Goal: Book appointment/travel/reservation

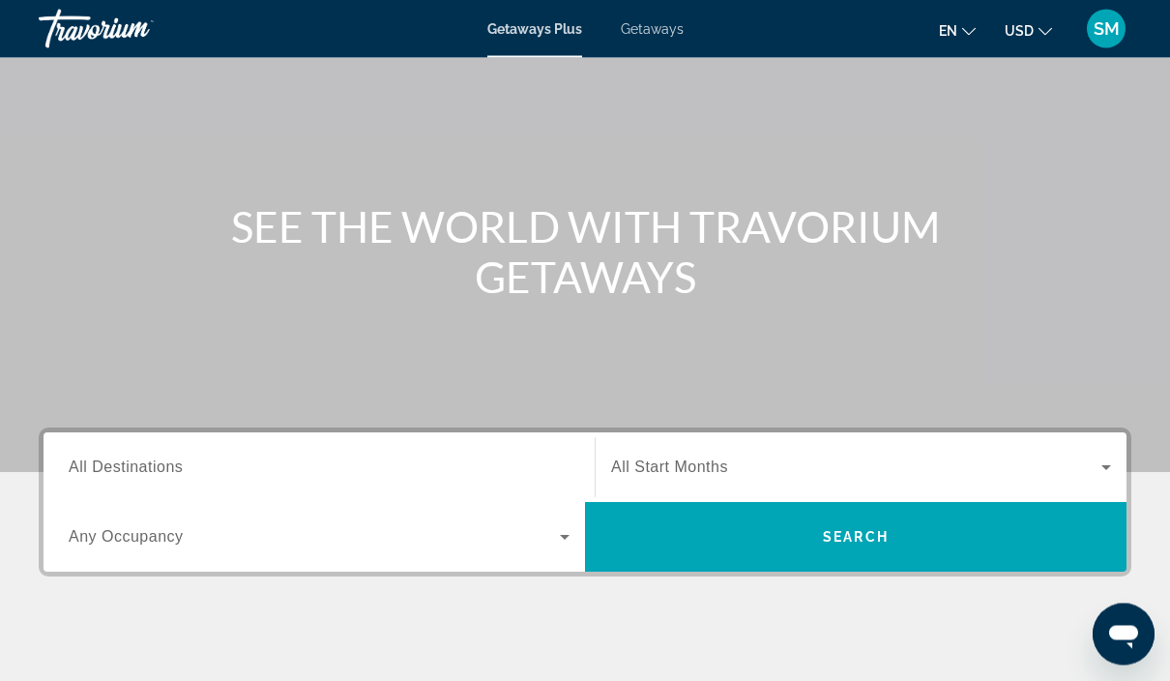
scroll to position [111, 0]
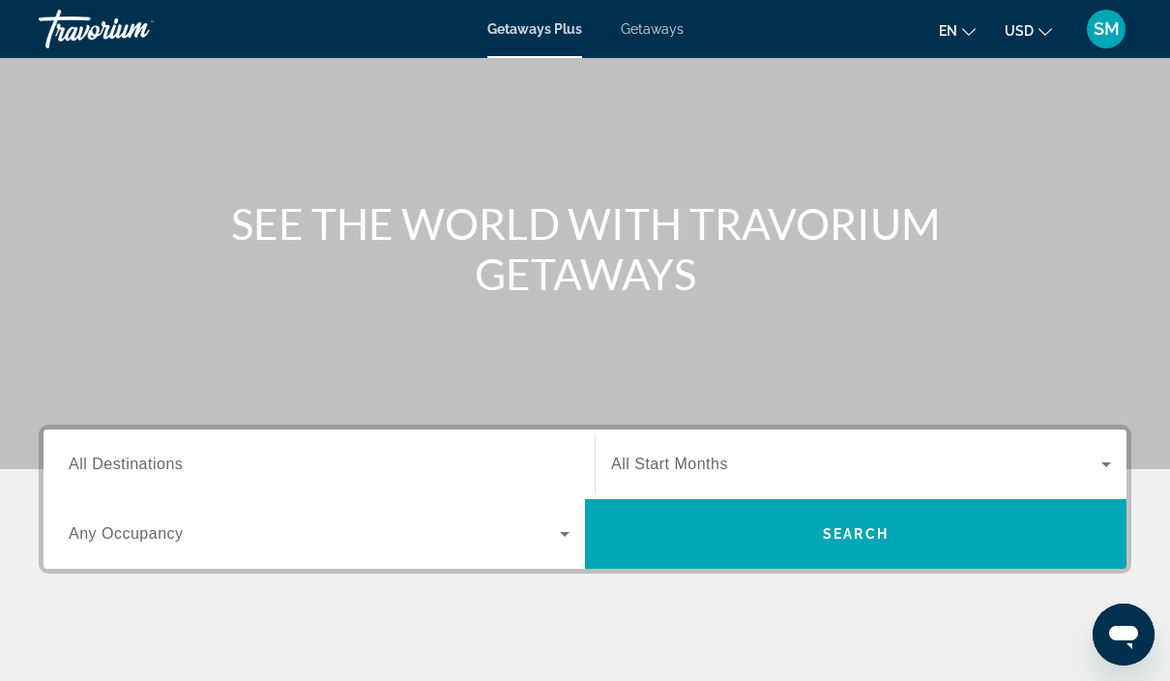
click at [305, 453] on input "Destination All Destinations" at bounding box center [319, 464] width 501 height 23
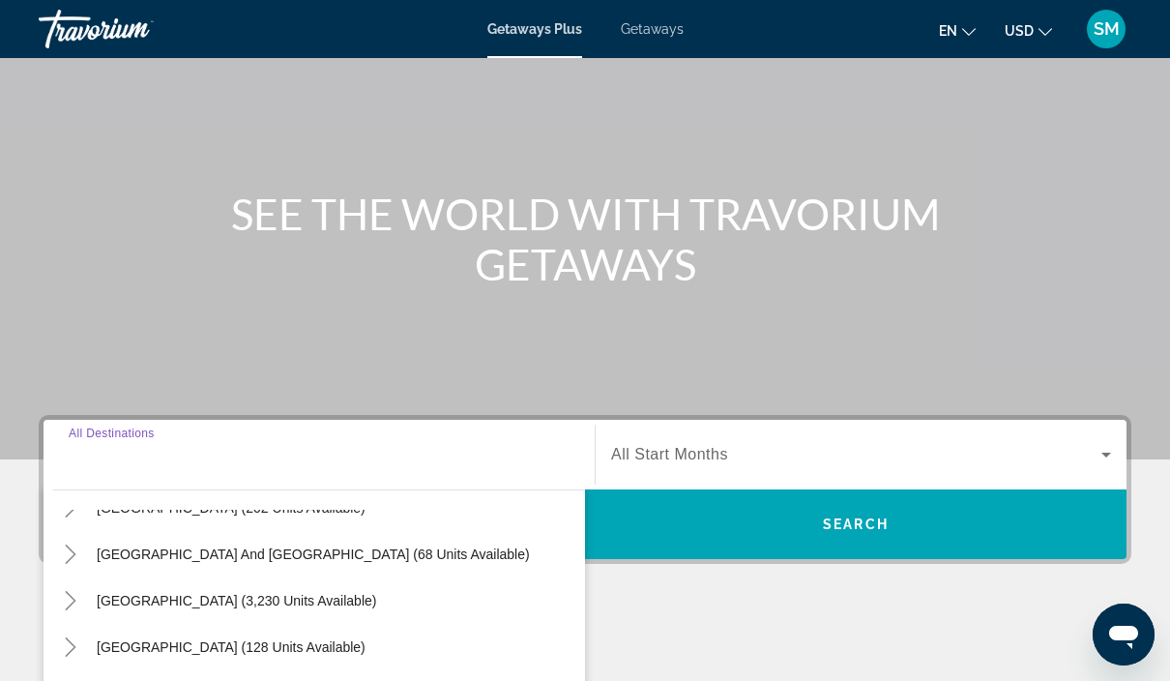
scroll to position [0, 0]
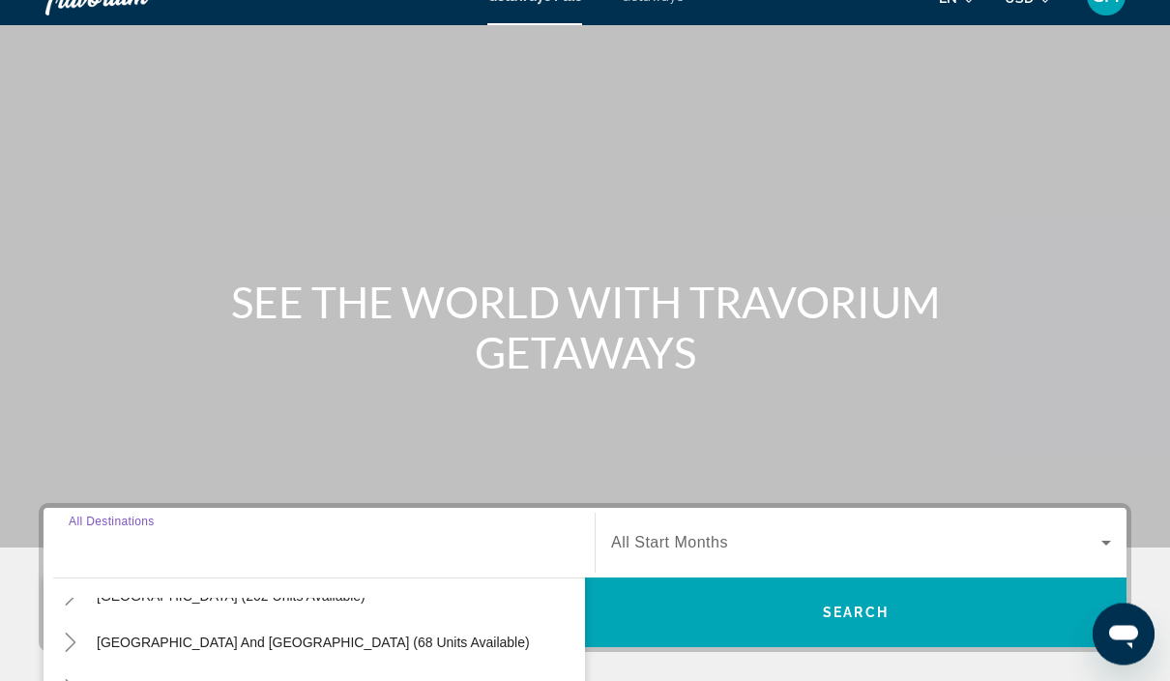
click at [323, 527] on div "Search widget" at bounding box center [319, 543] width 501 height 55
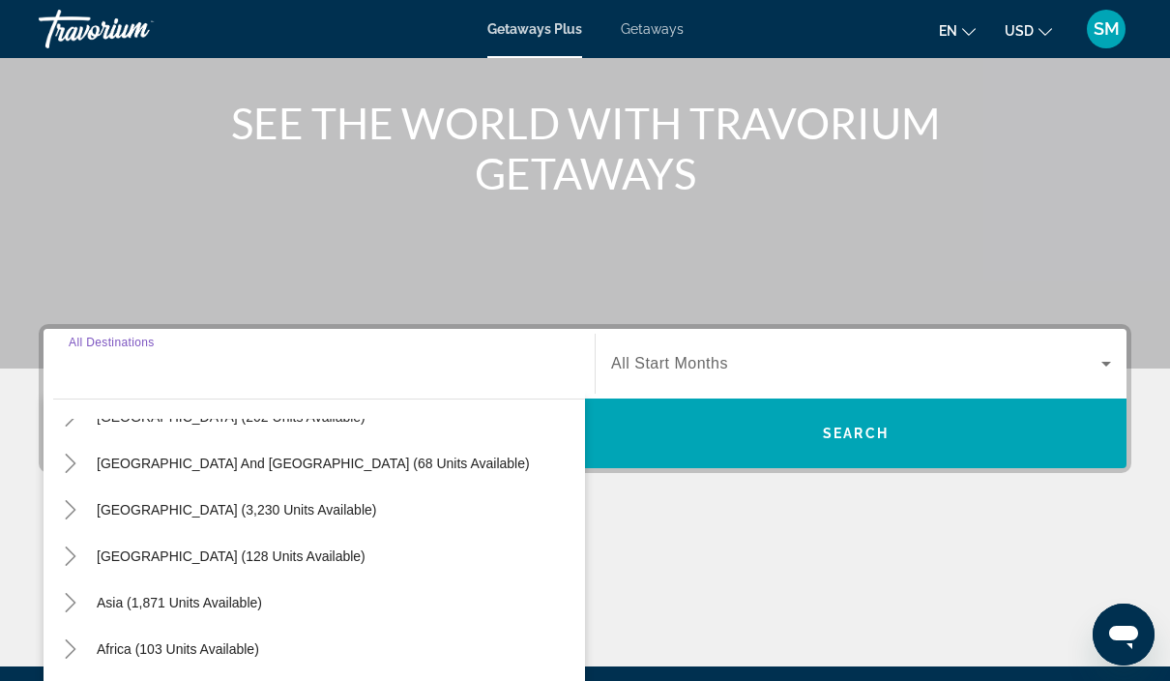
scroll to position [350, 0]
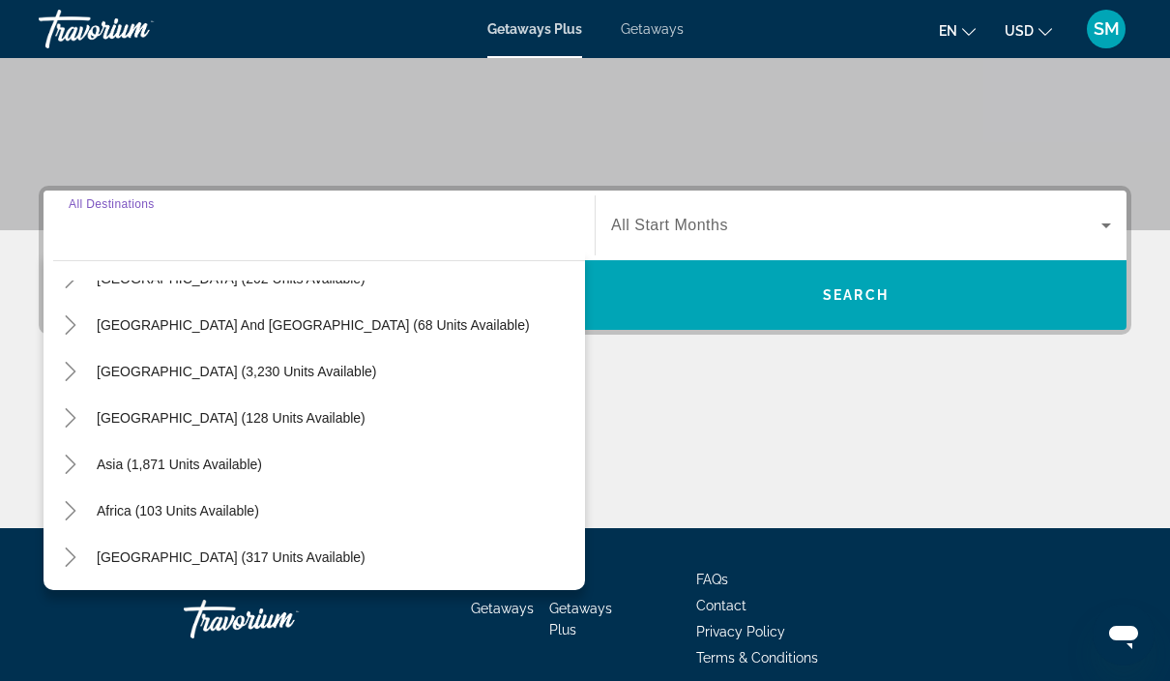
click at [284, 223] on input "Destination All Destinations" at bounding box center [319, 226] width 501 height 23
click at [341, 233] on input "Destination All Destinations" at bounding box center [319, 226] width 501 height 23
click at [295, 234] on input "Destination All Destinations" at bounding box center [319, 226] width 501 height 23
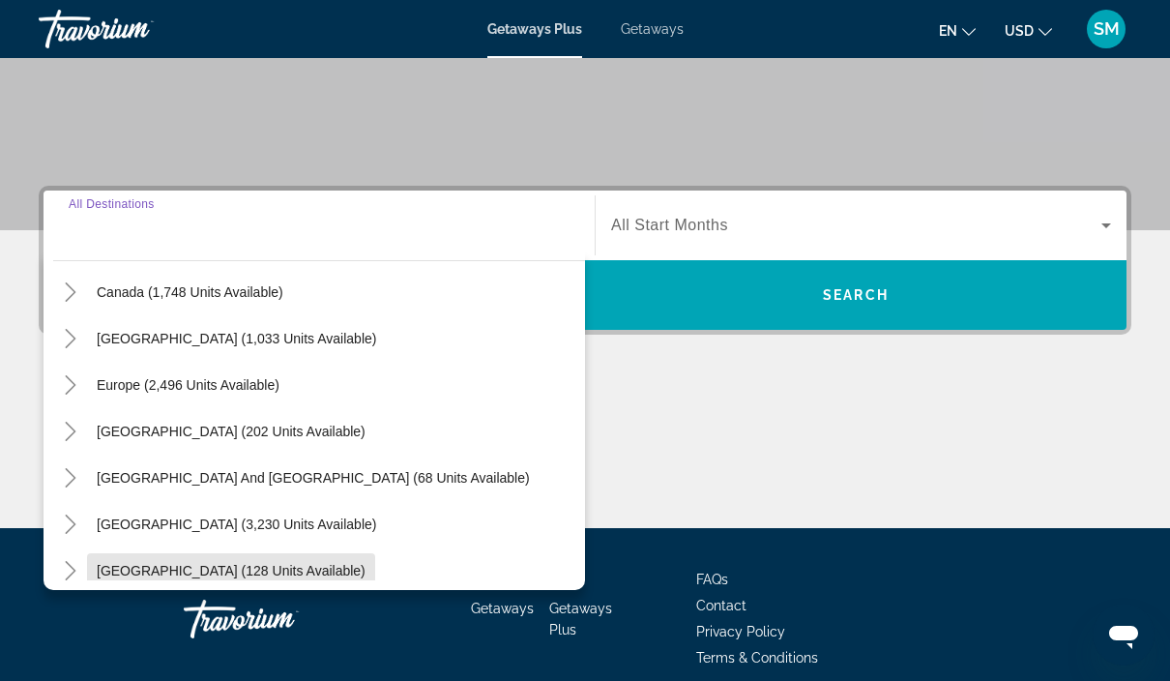
scroll to position [181, 0]
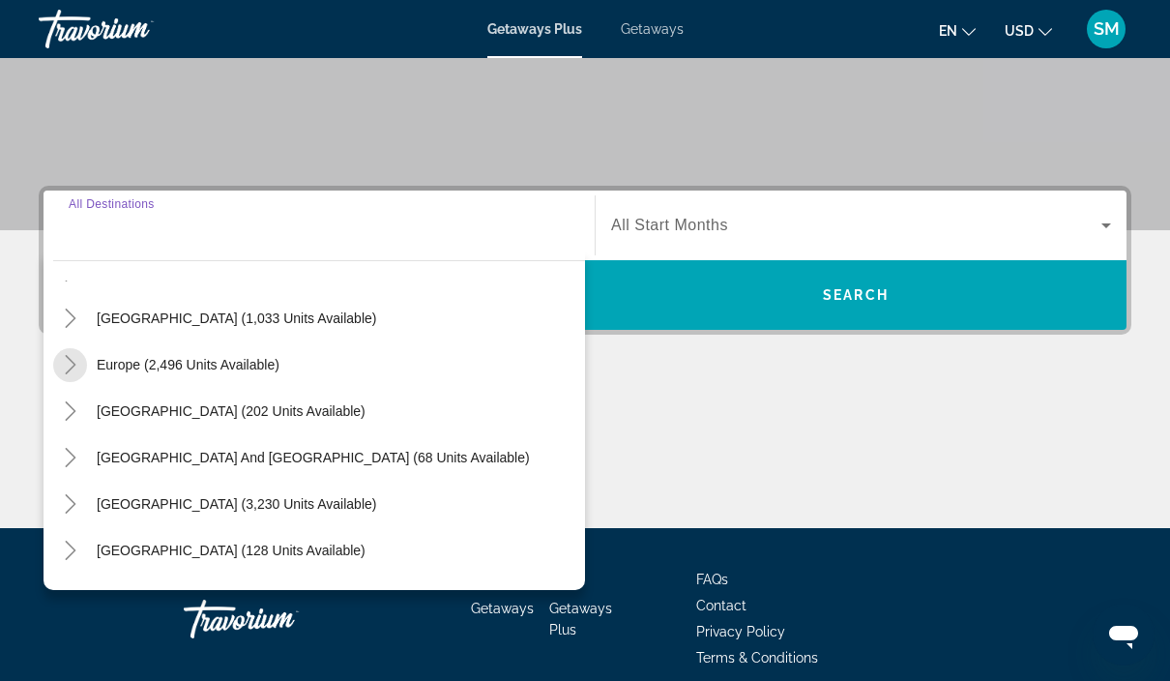
click at [79, 349] on mat-icon "Toggle Europe (2,496 units available)" at bounding box center [70, 365] width 34 height 34
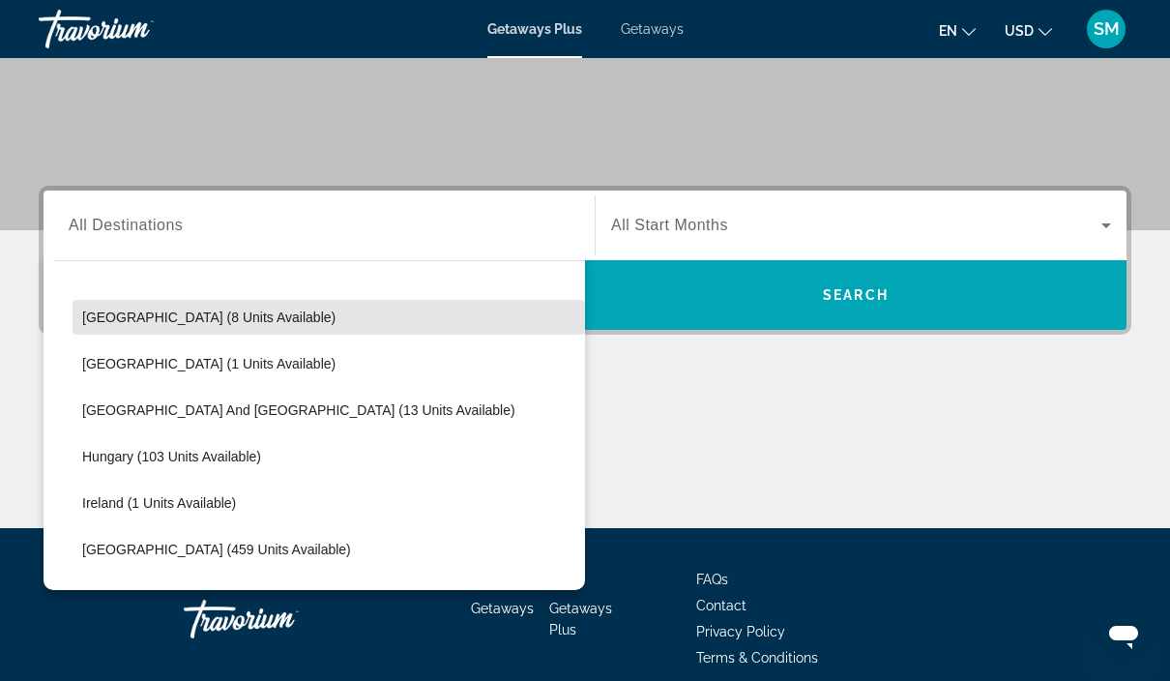
scroll to position [516, 0]
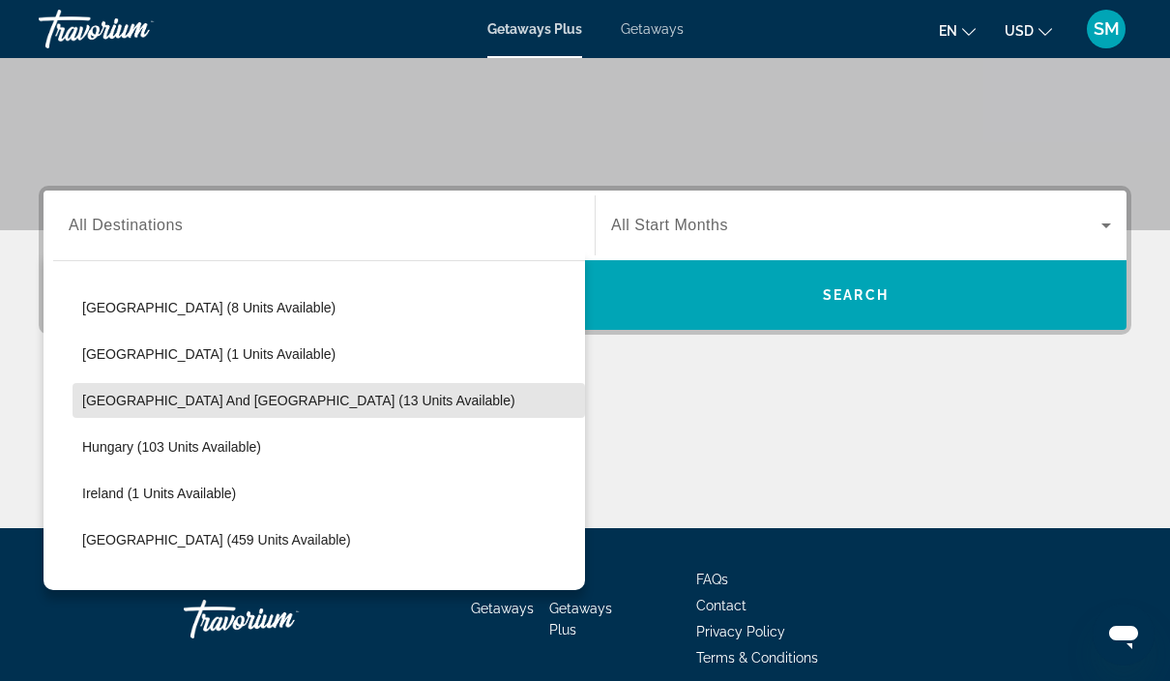
click at [248, 398] on span "[GEOGRAPHIC_DATA] and [GEOGRAPHIC_DATA] (13 units available)" at bounding box center [298, 400] width 433 height 15
type input "**********"
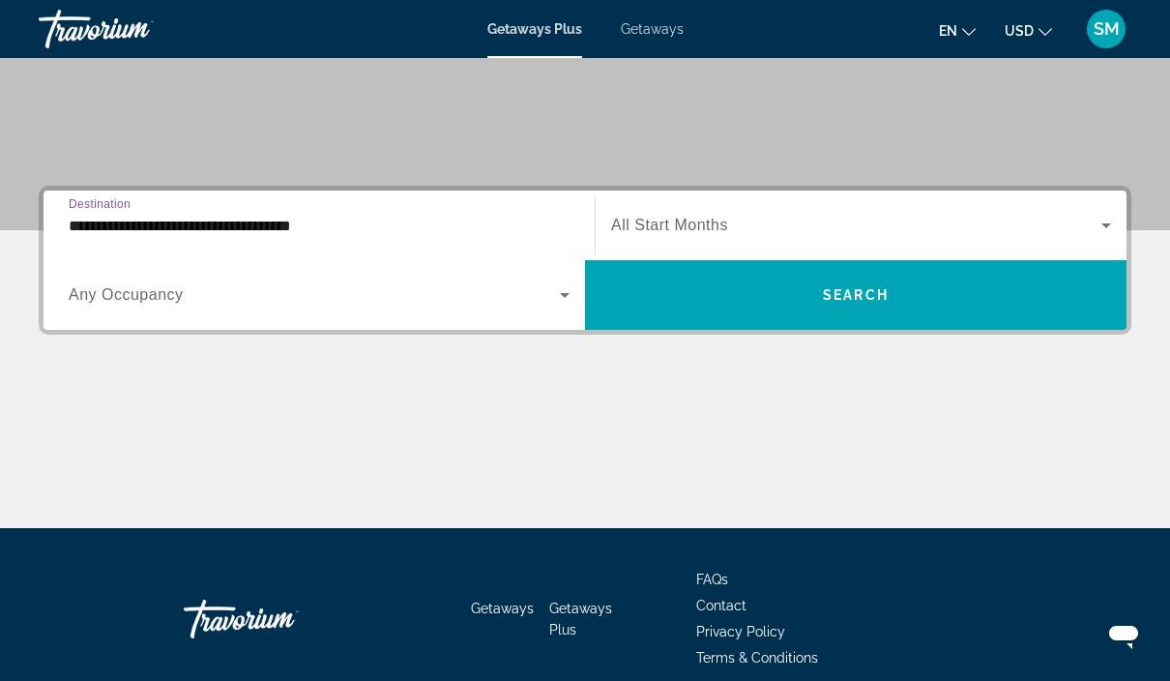
click at [767, 235] on span "Search widget" at bounding box center [856, 225] width 490 height 23
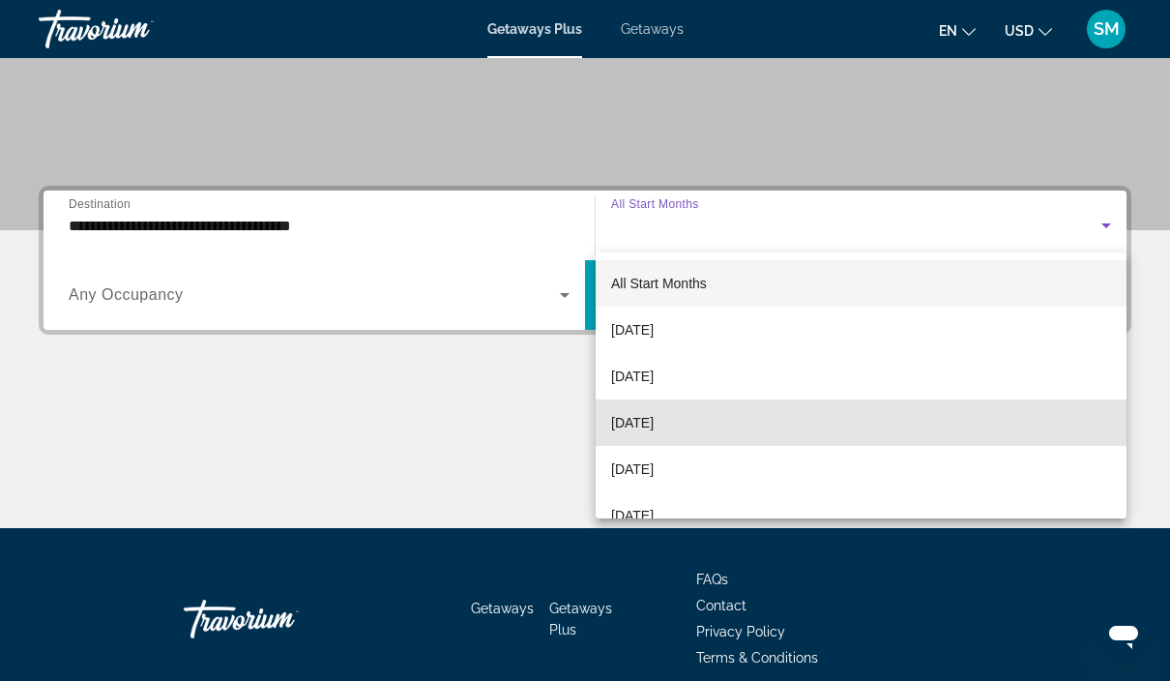
click at [729, 436] on mat-option "[DATE]" at bounding box center [861, 422] width 531 height 46
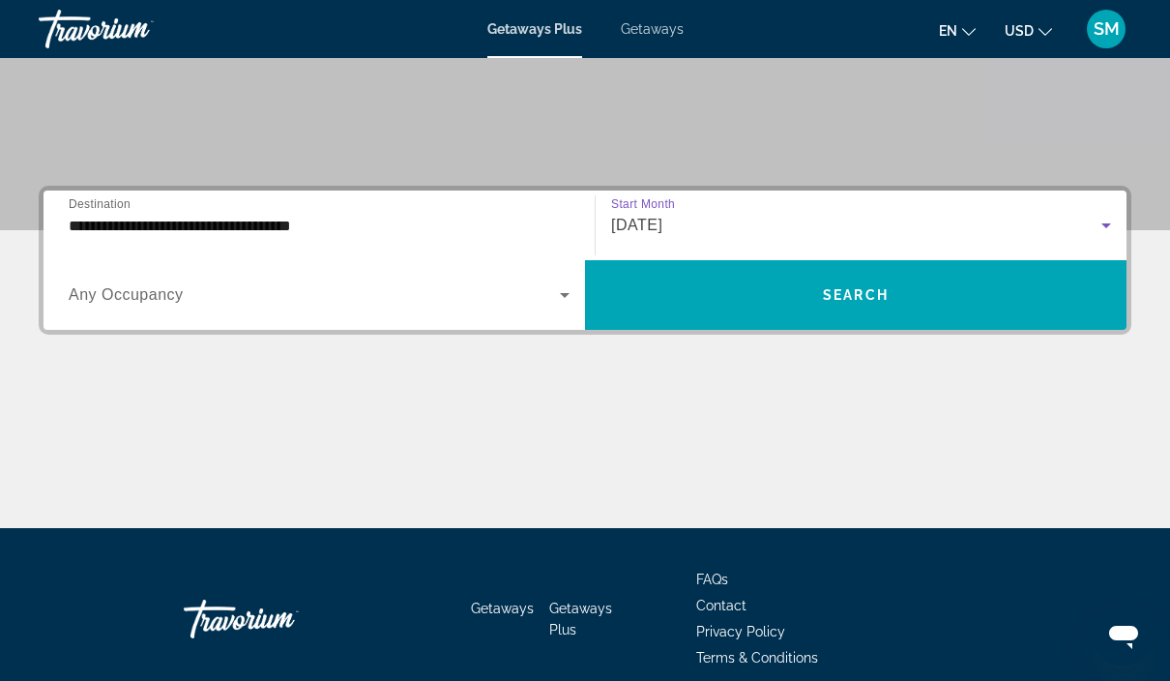
click at [562, 292] on icon "Search widget" at bounding box center [564, 294] width 23 height 23
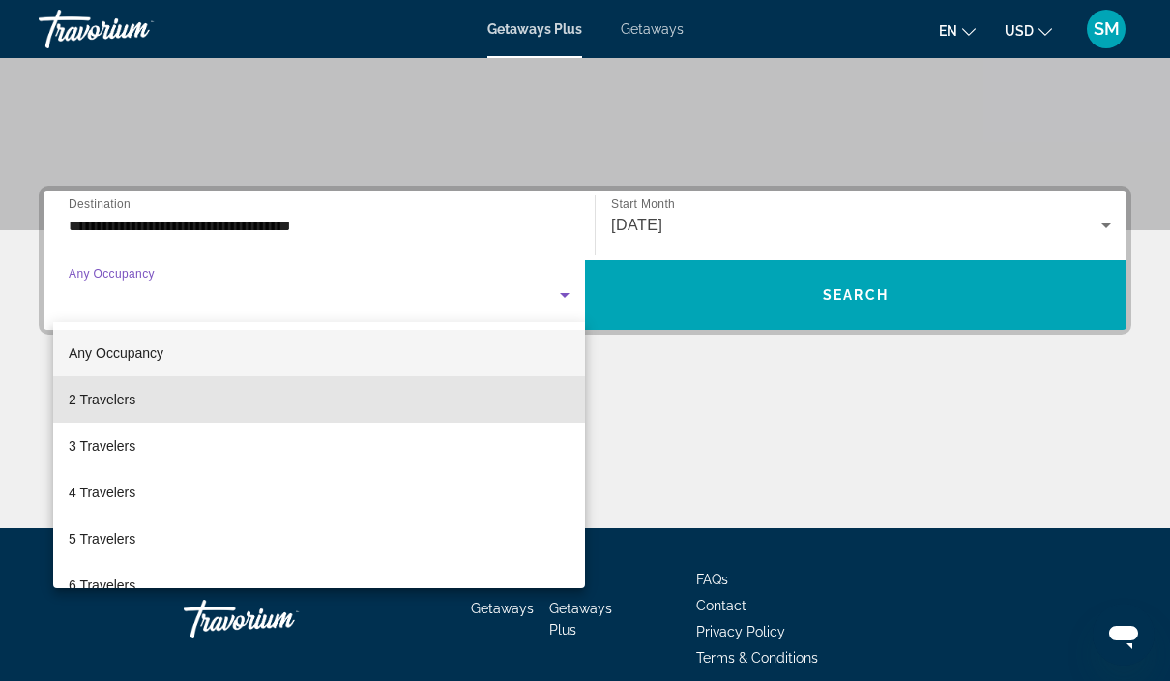
click at [171, 416] on mat-option "2 Travelers" at bounding box center [319, 399] width 532 height 46
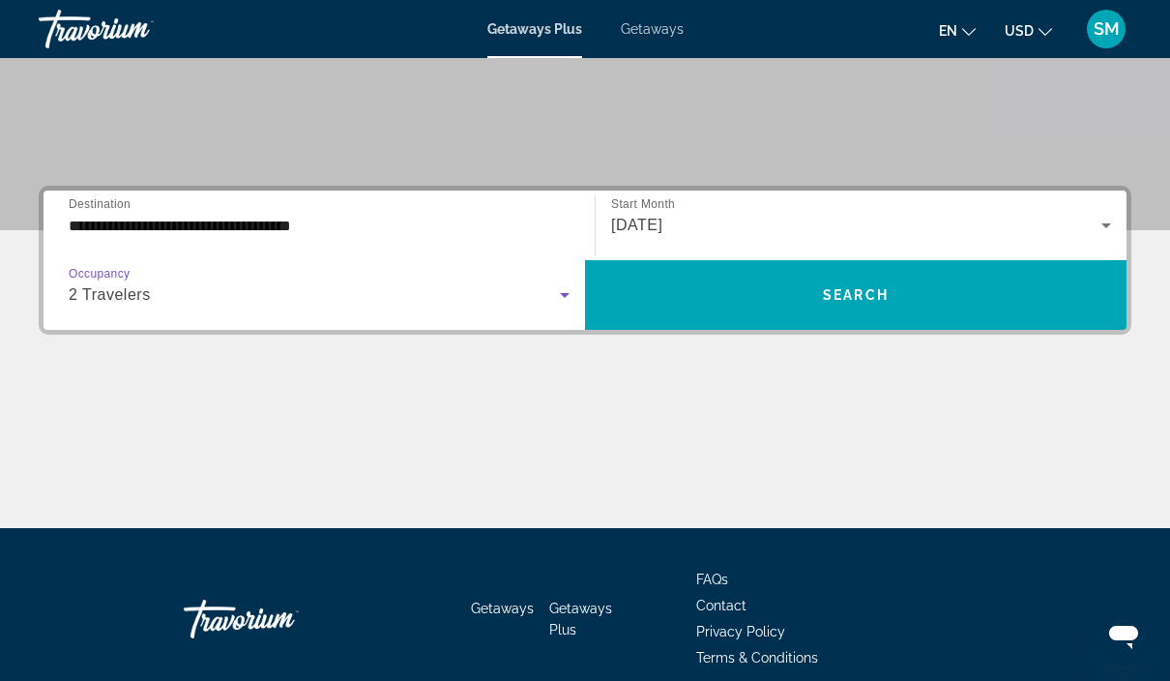
click at [948, 280] on span "Search widget" at bounding box center [855, 295] width 541 height 46
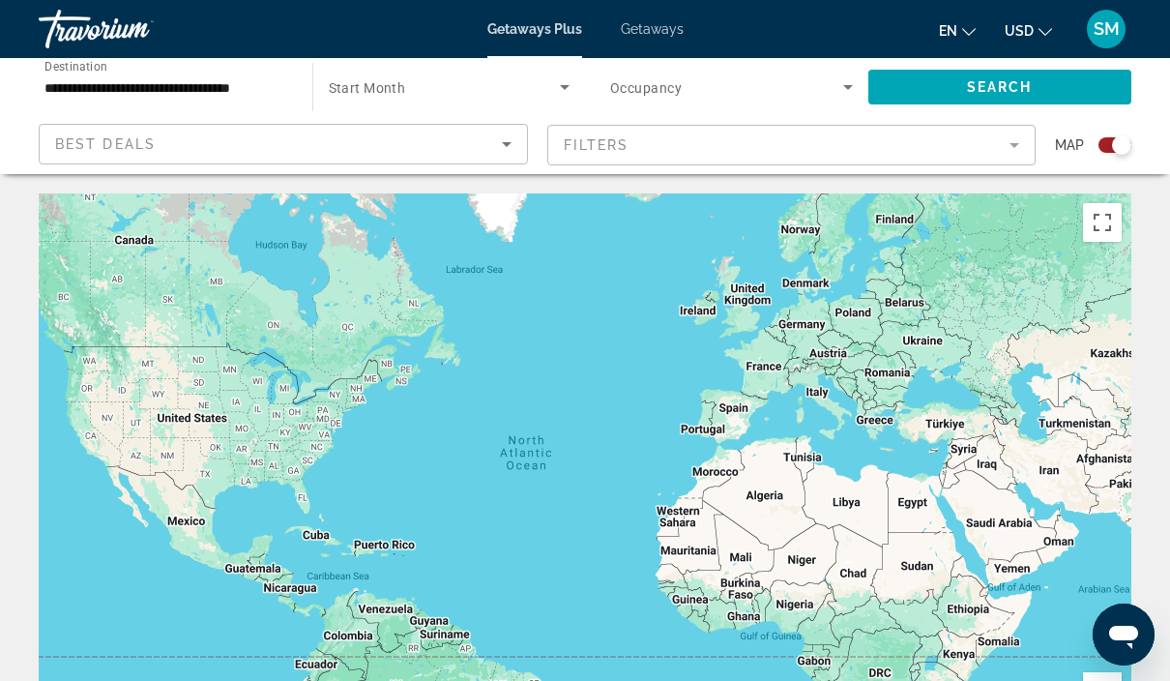
click at [538, 90] on span "Search widget" at bounding box center [445, 86] width 232 height 23
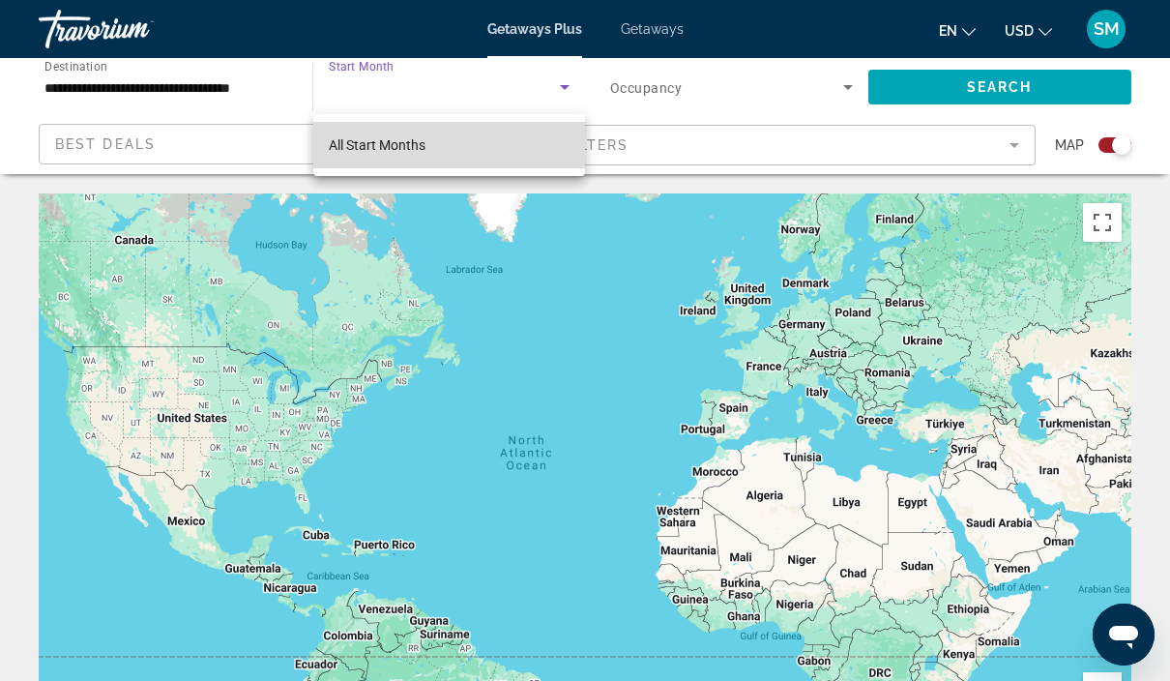
click at [525, 134] on mat-option "All Start Months" at bounding box center [449, 145] width 273 height 46
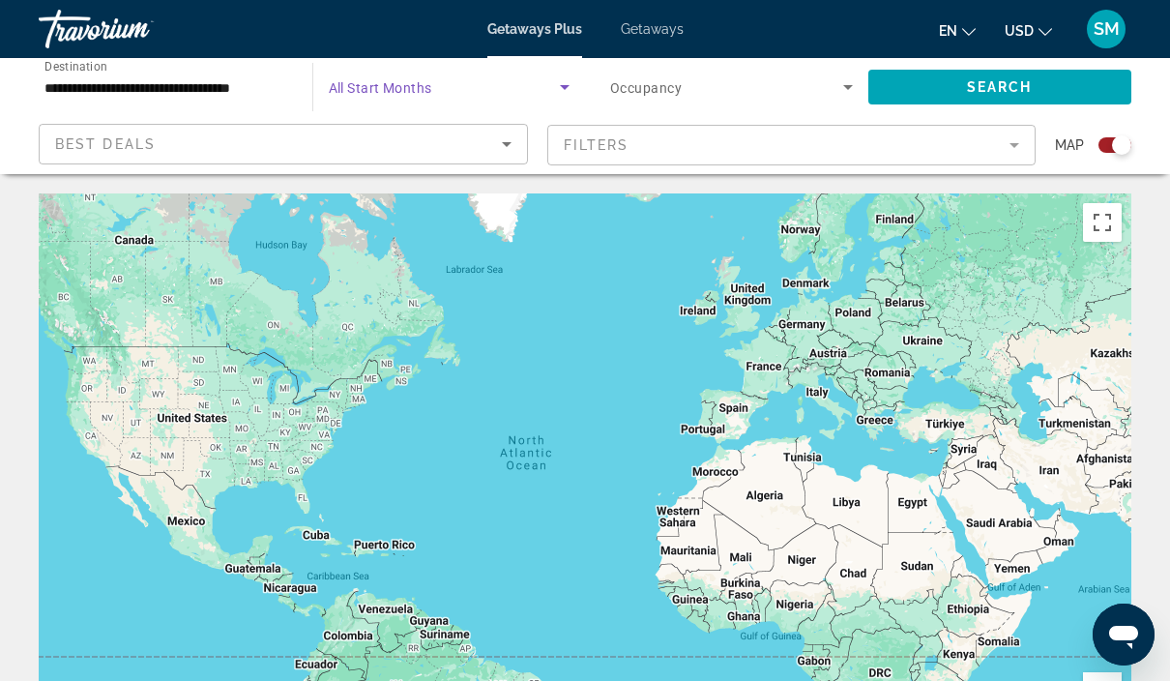
click at [847, 83] on icon "Search widget" at bounding box center [847, 86] width 23 height 23
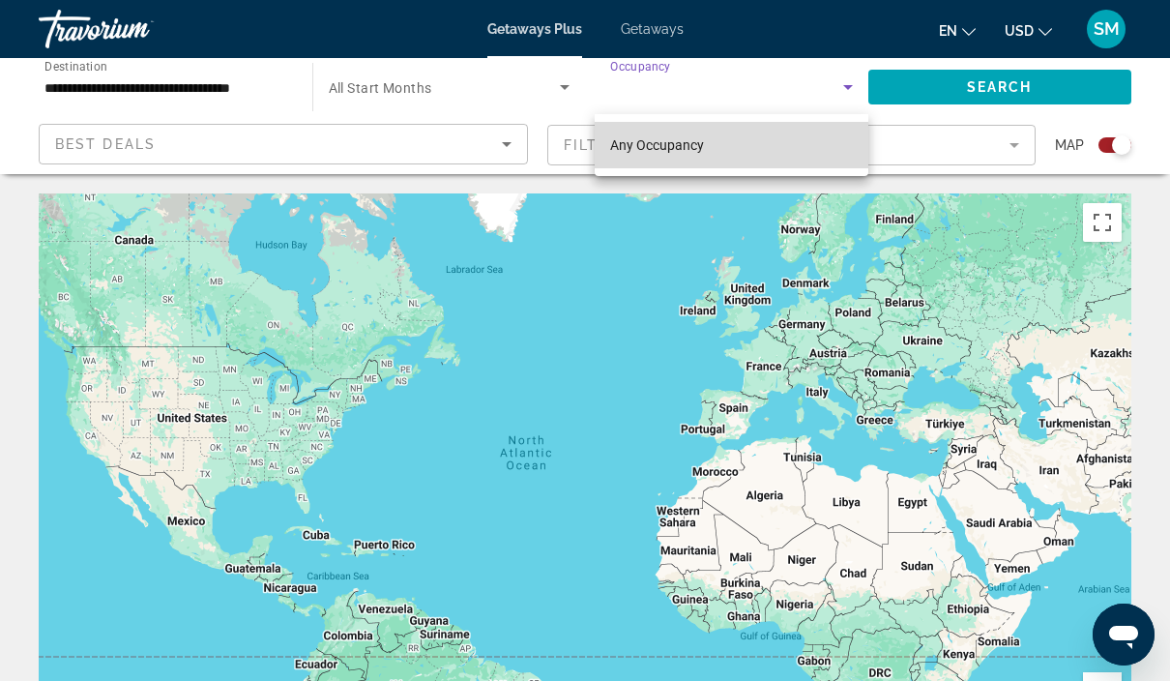
click at [815, 156] on mat-option "Any Occupancy" at bounding box center [732, 145] width 274 height 46
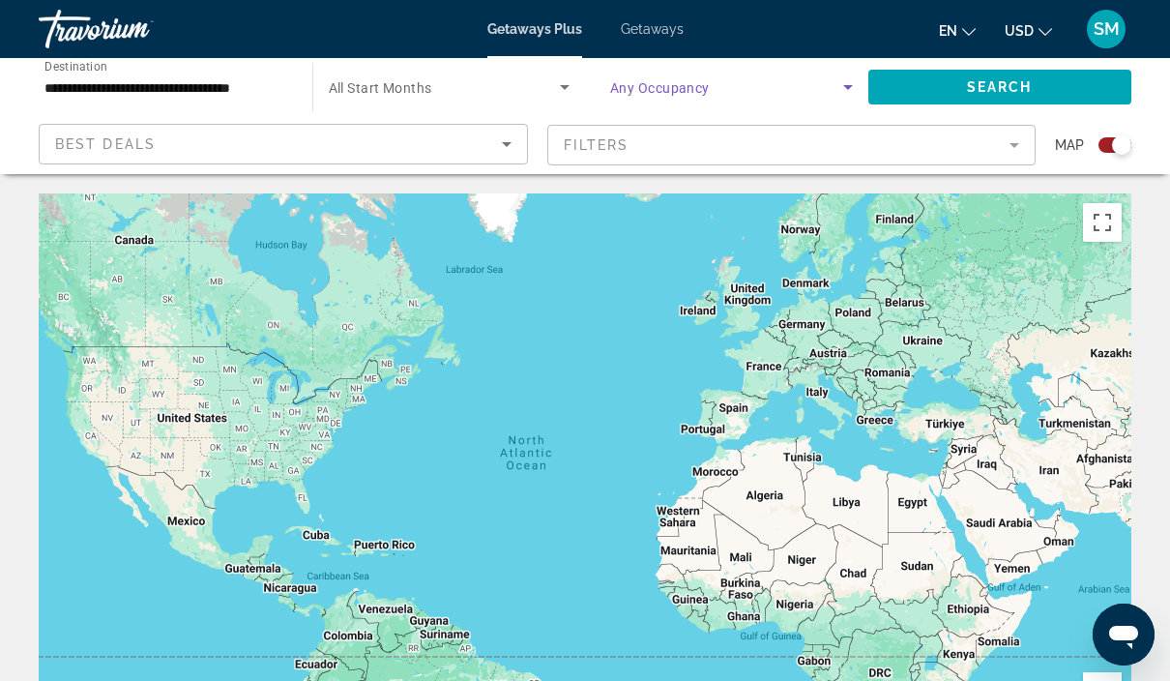
click at [1036, 80] on span "Search widget" at bounding box center [1000, 87] width 264 height 46
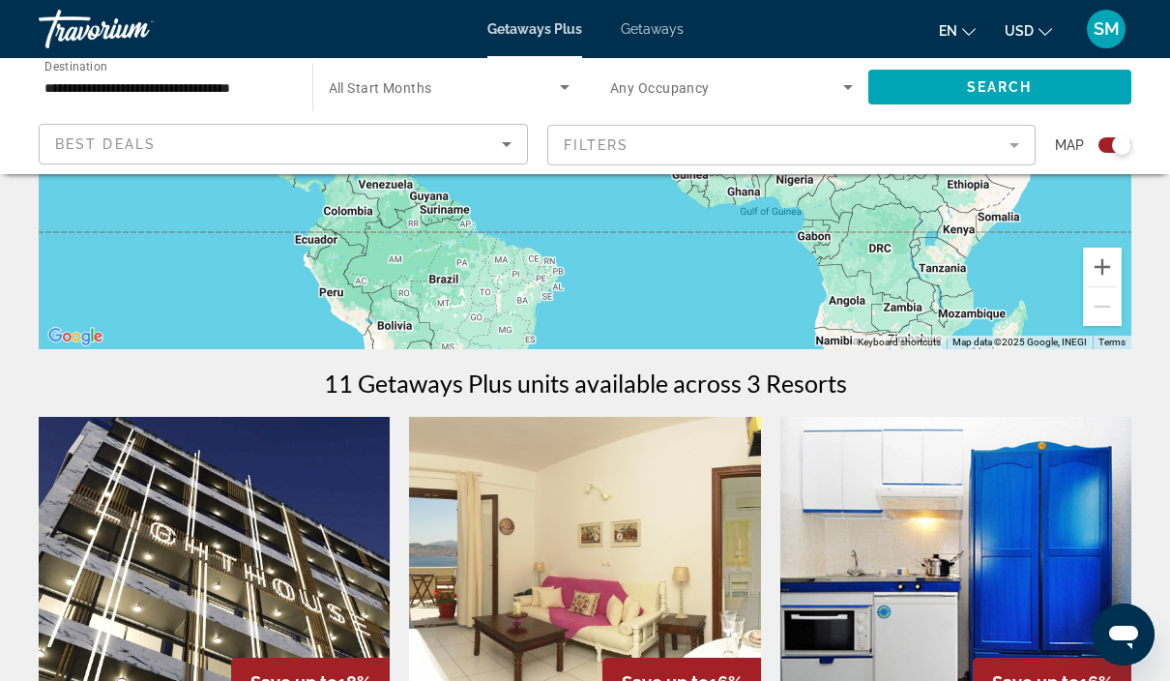
scroll to position [423, 0]
click at [1014, 148] on mat-form-field "Filters" at bounding box center [791, 145] width 489 height 41
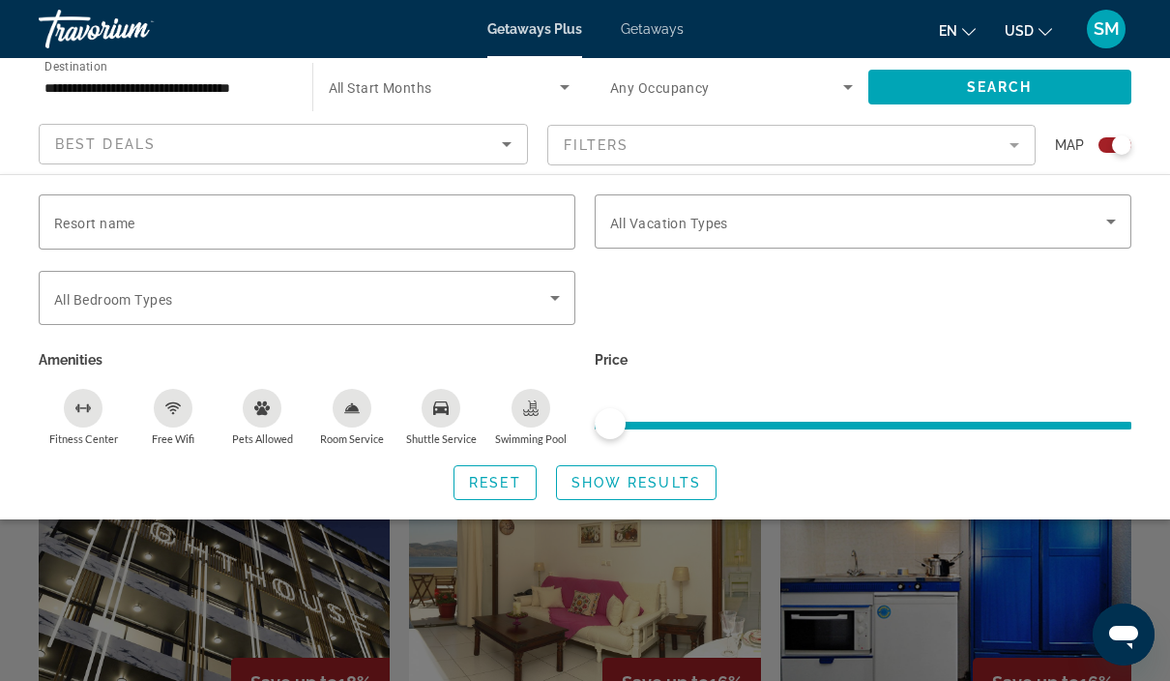
click at [541, 307] on span "Search widget" at bounding box center [302, 297] width 496 height 23
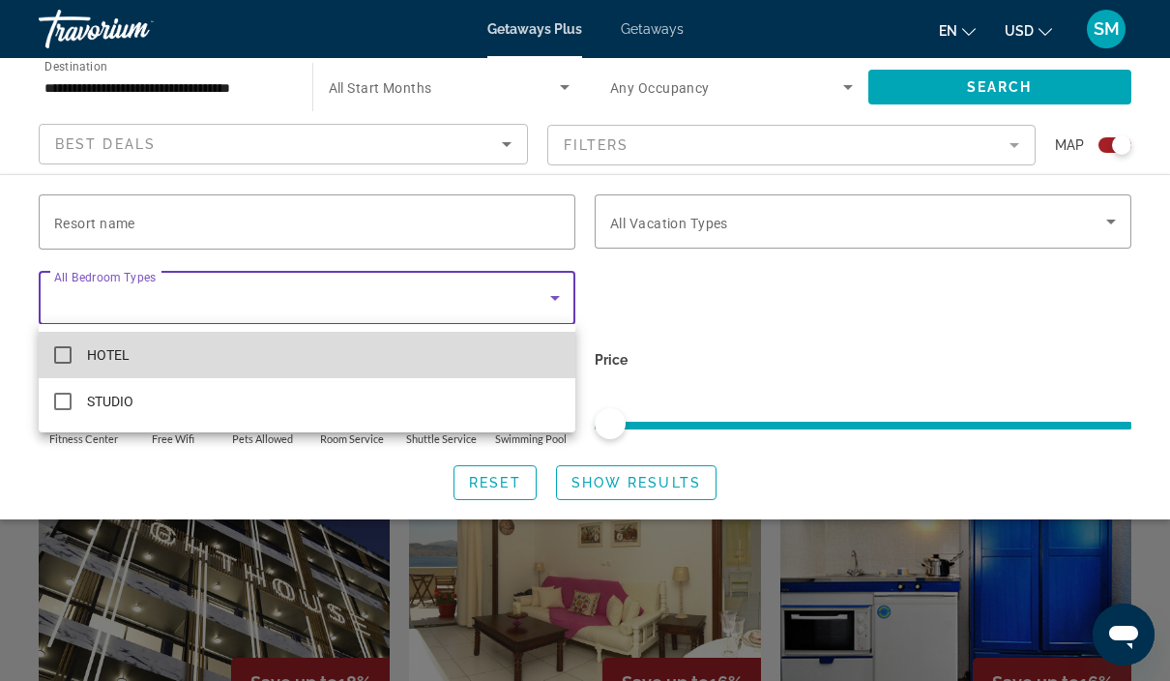
click at [64, 354] on mat-pseudo-checkbox at bounding box center [62, 354] width 17 height 17
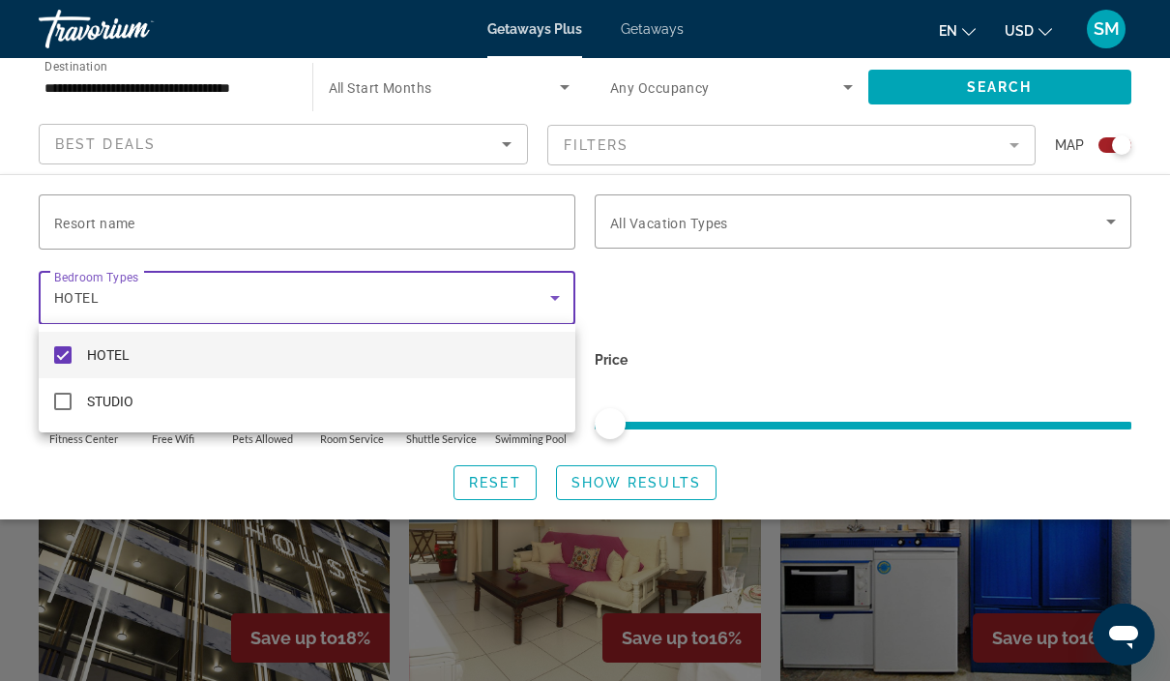
scroll to position [482, 0]
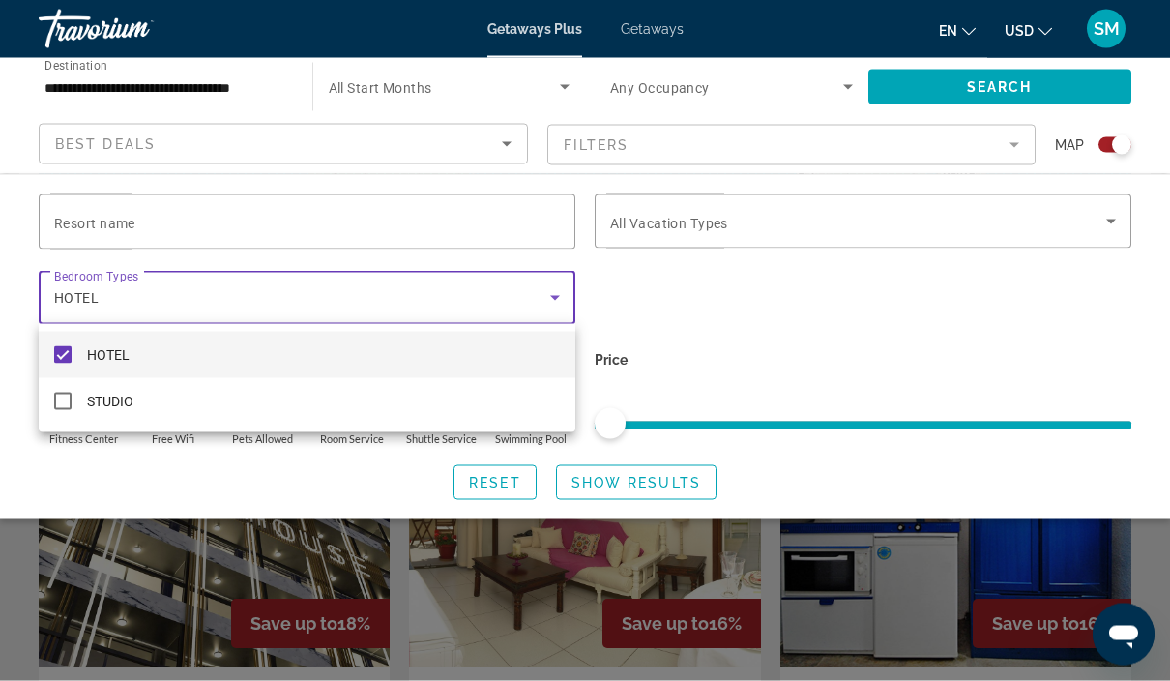
click at [706, 340] on div at bounding box center [585, 340] width 1170 height 681
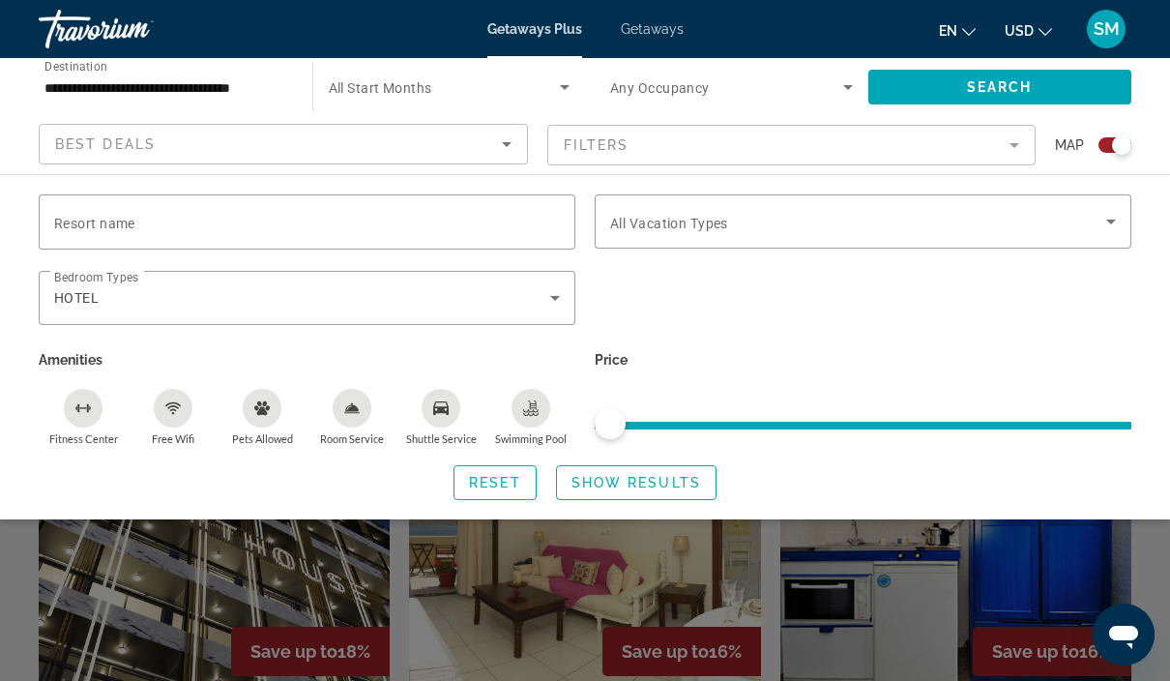
scroll to position [459, 0]
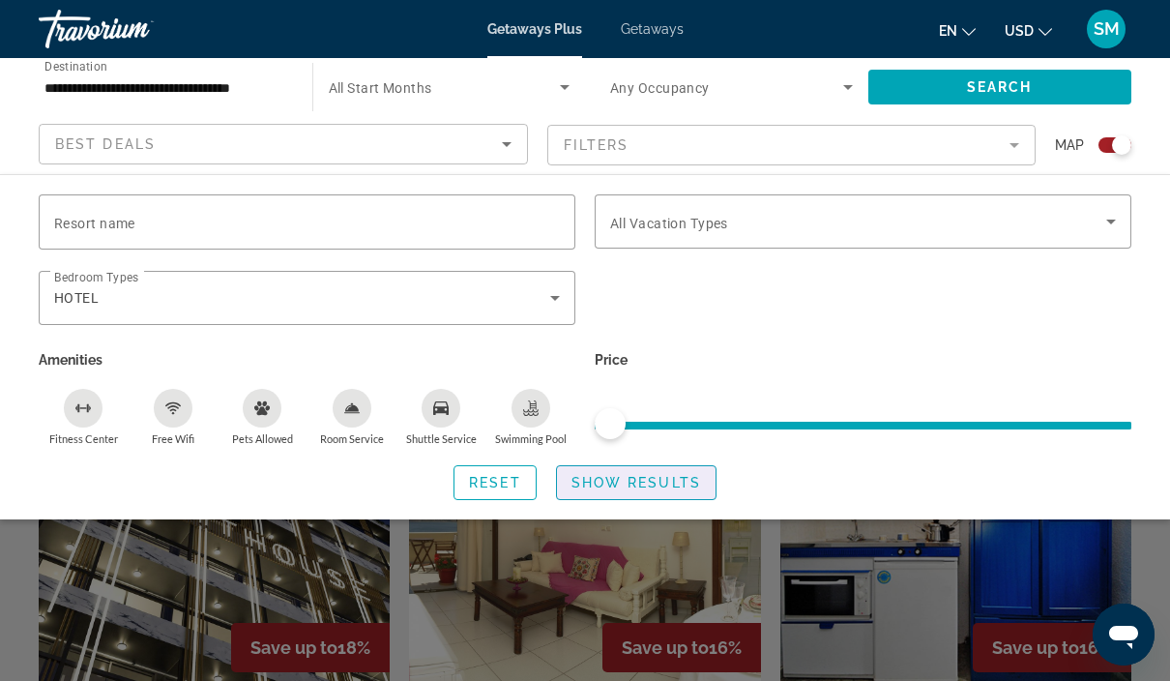
click at [666, 491] on span "Search widget" at bounding box center [636, 482] width 159 height 46
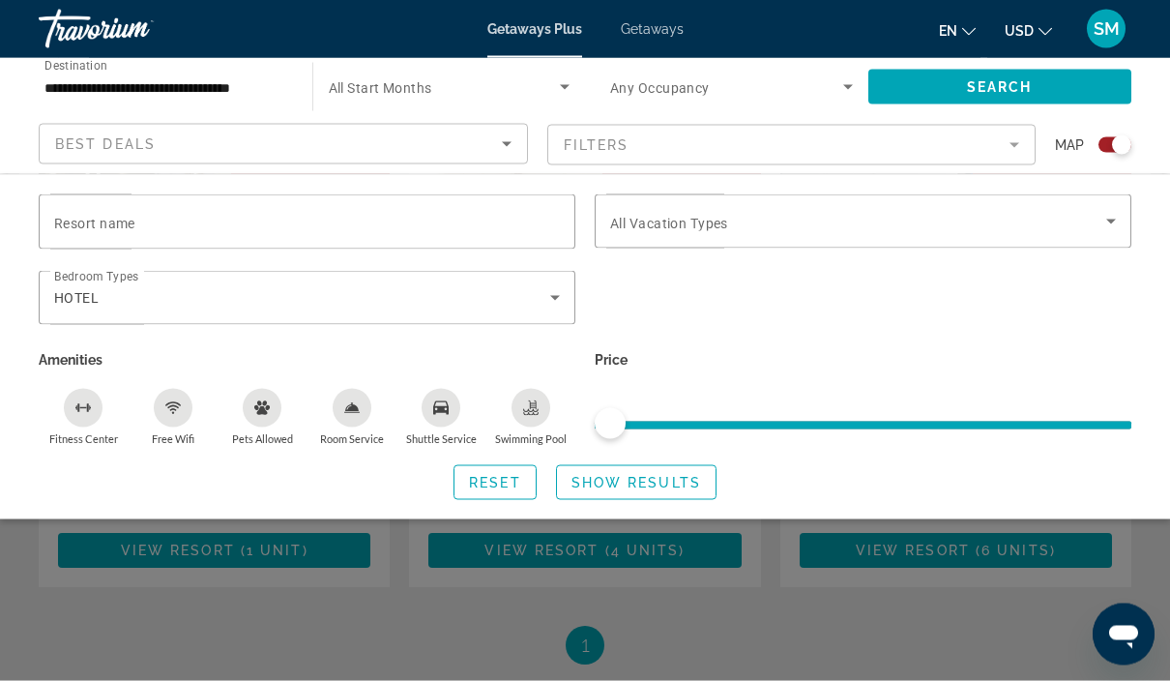
scroll to position [923, 0]
click at [670, 498] on span "Search widget" at bounding box center [636, 482] width 159 height 46
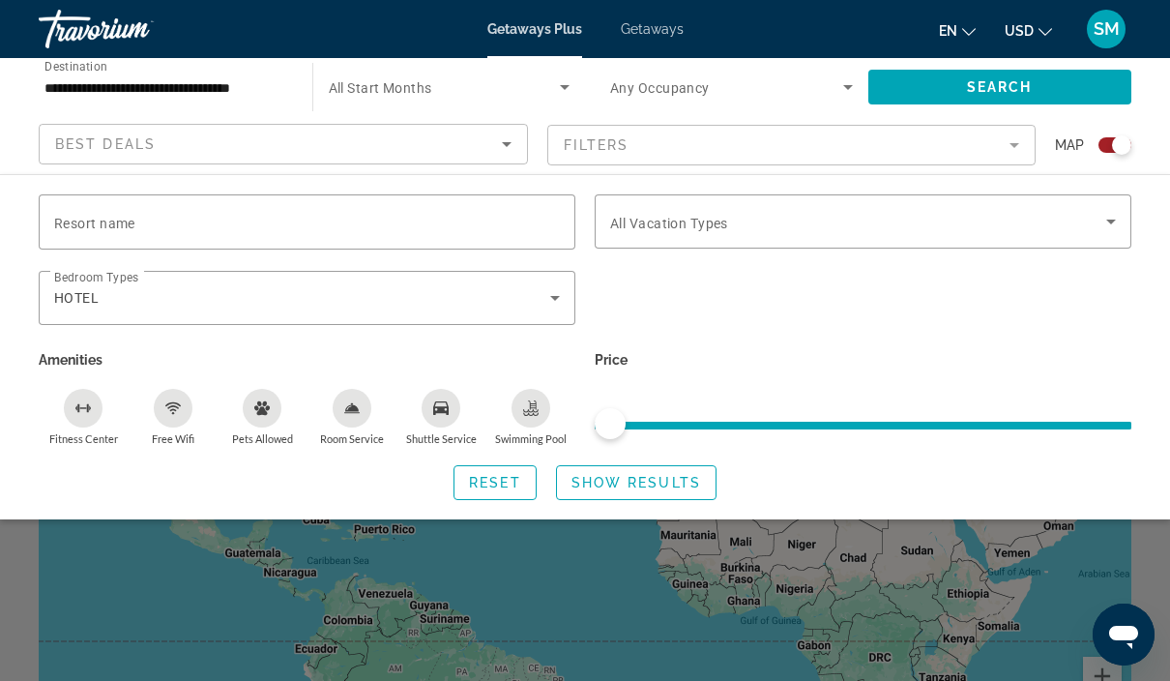
scroll to position [0, 0]
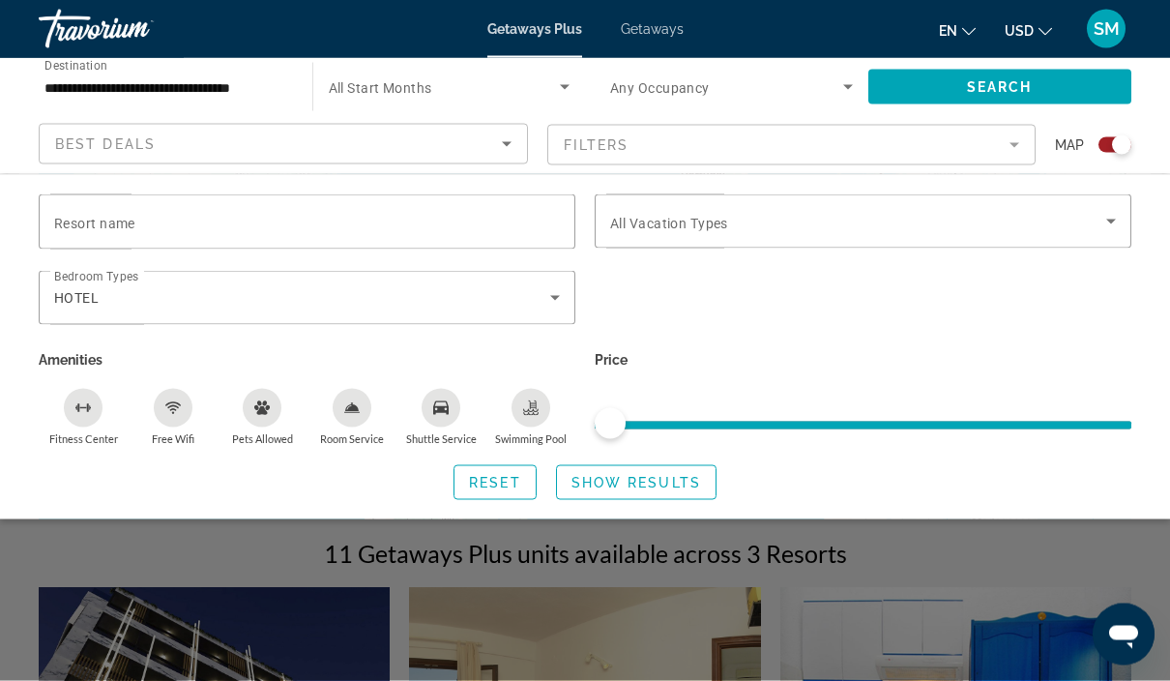
click at [840, 566] on div "Search widget" at bounding box center [585, 485] width 1170 height 391
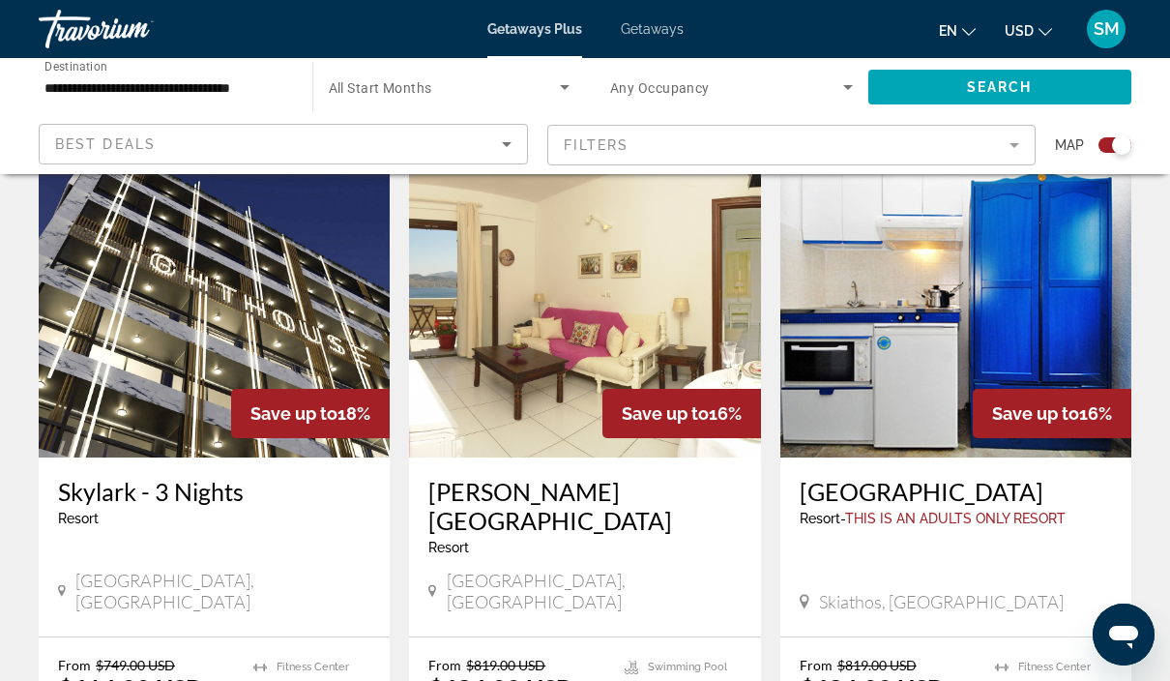
scroll to position [690, 0]
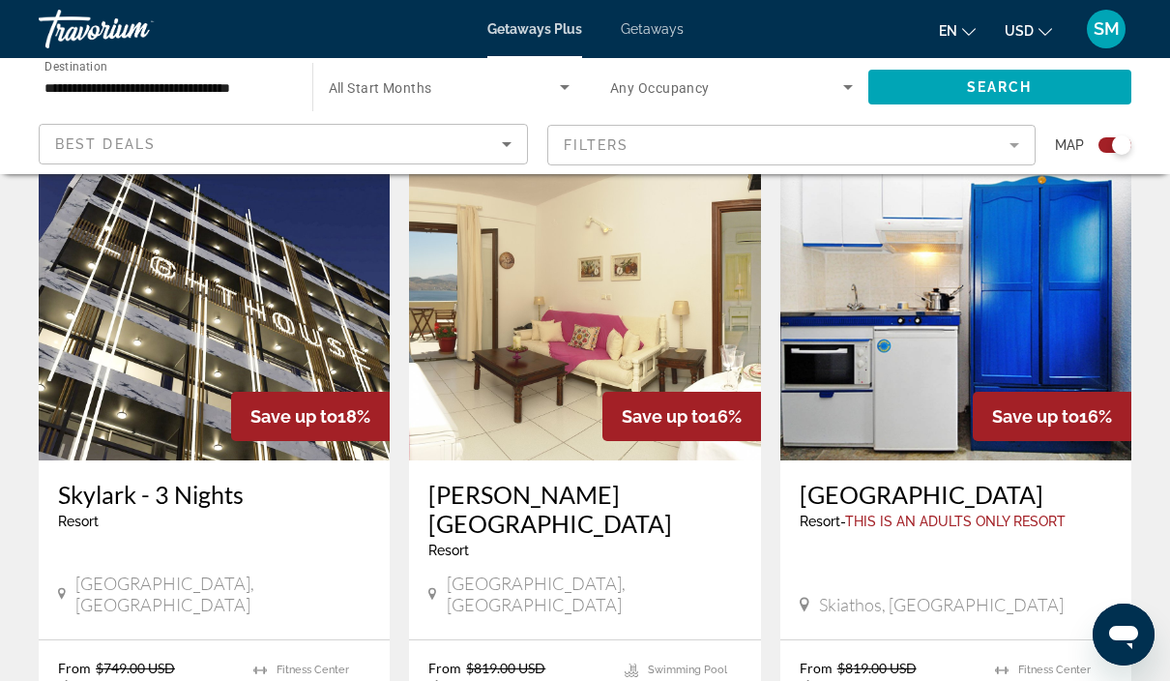
click at [264, 572] on div "[GEOGRAPHIC_DATA], [GEOGRAPHIC_DATA]" at bounding box center [214, 593] width 312 height 43
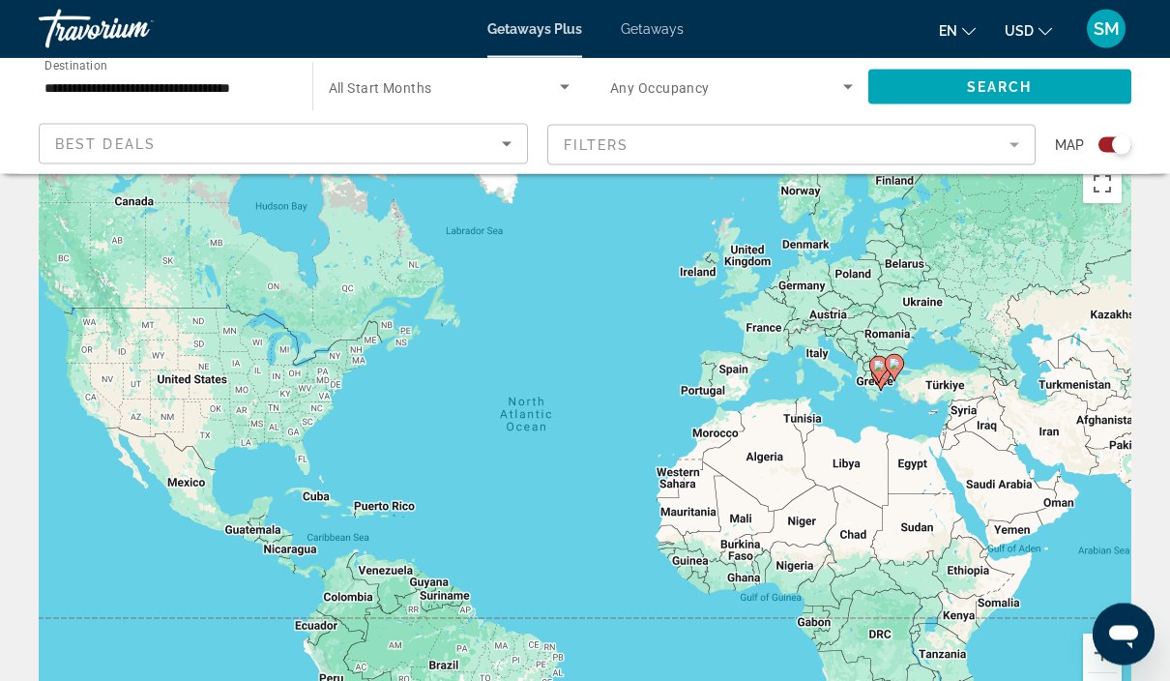
scroll to position [0, 0]
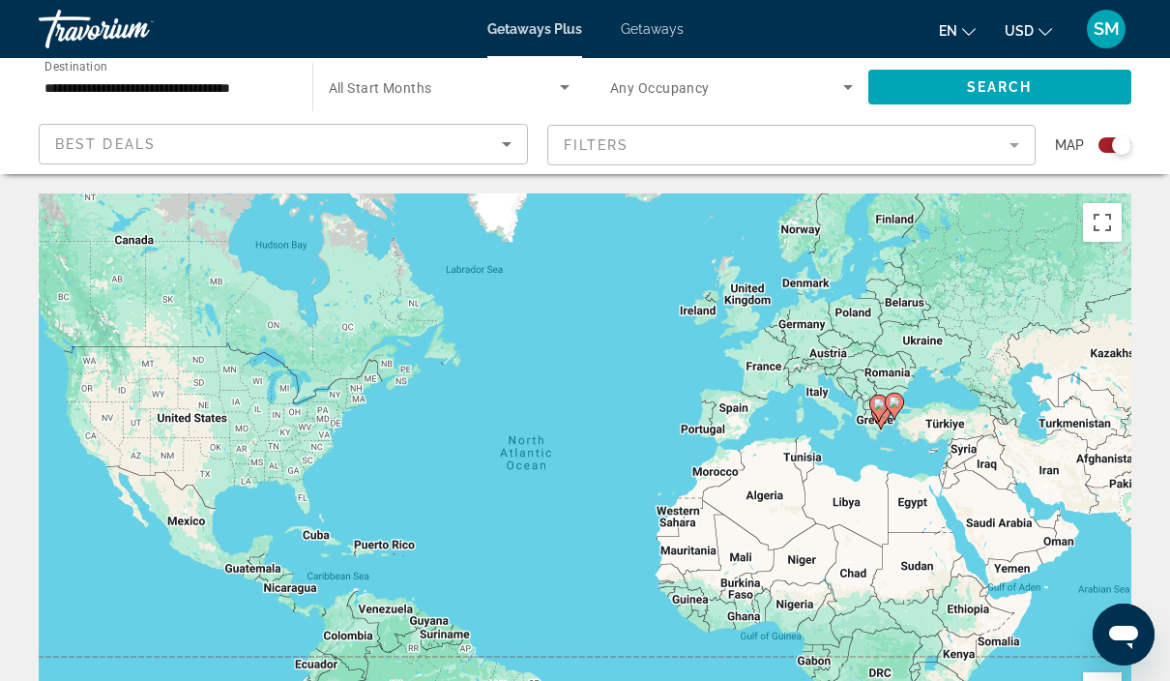
click at [815, 139] on mat-form-field "Filters" at bounding box center [791, 145] width 489 height 41
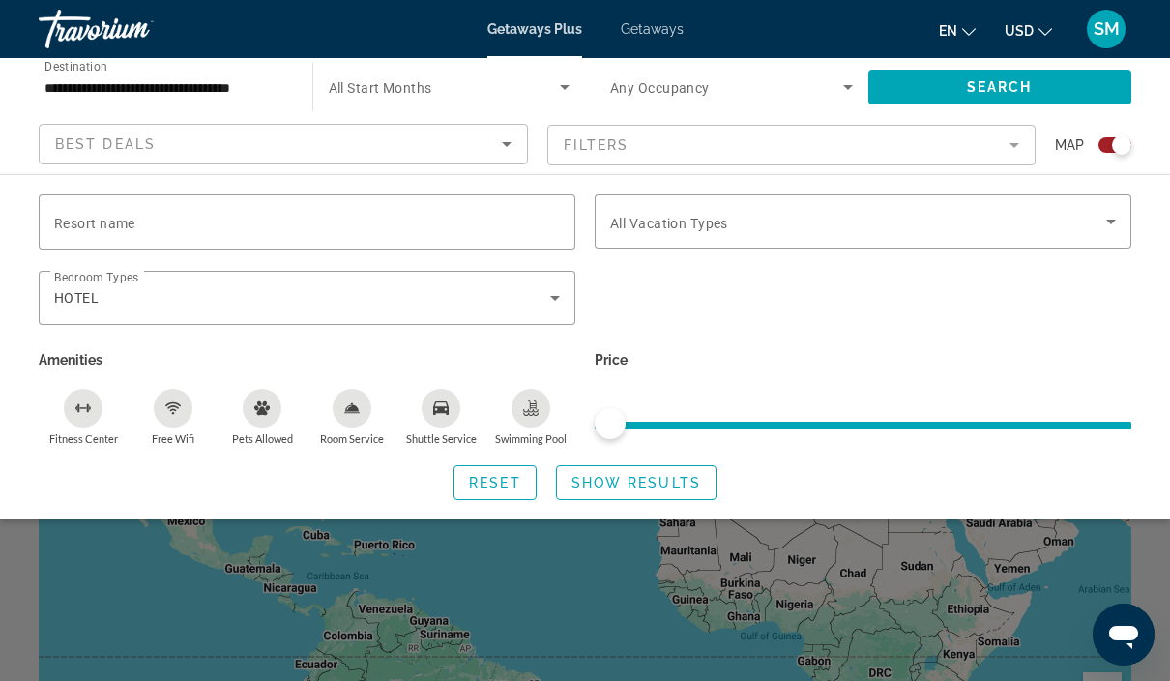
click at [557, 292] on icon "Search widget" at bounding box center [554, 297] width 23 height 23
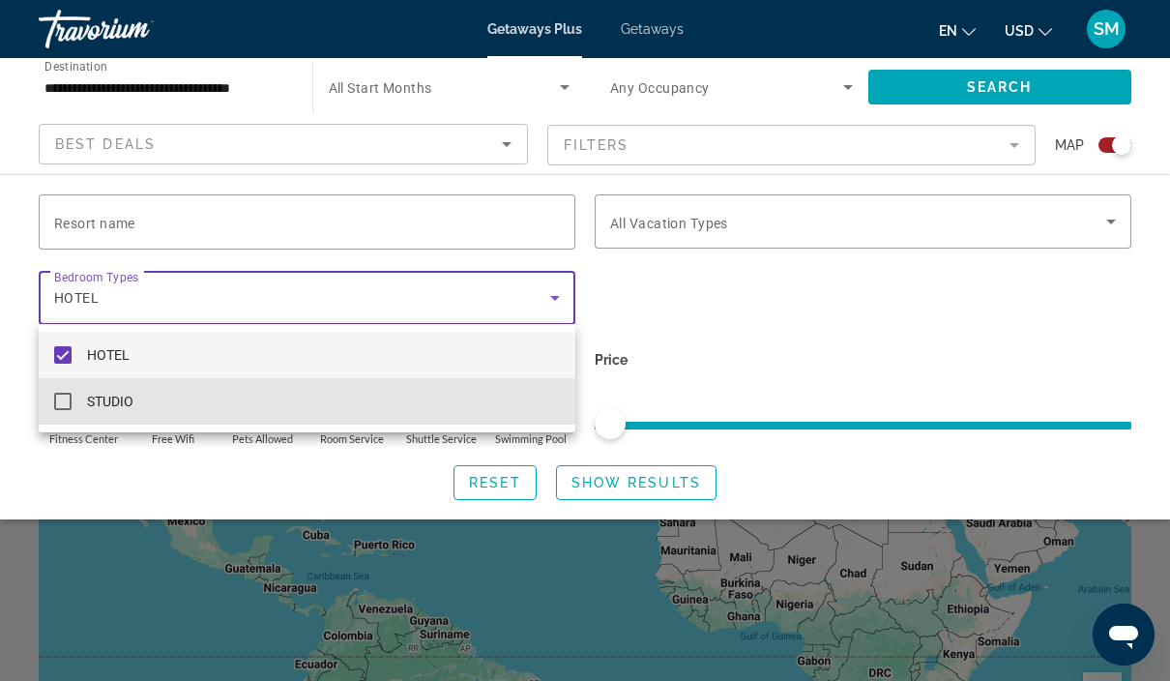
click at [116, 400] on span "STUDIO" at bounding box center [110, 401] width 46 height 23
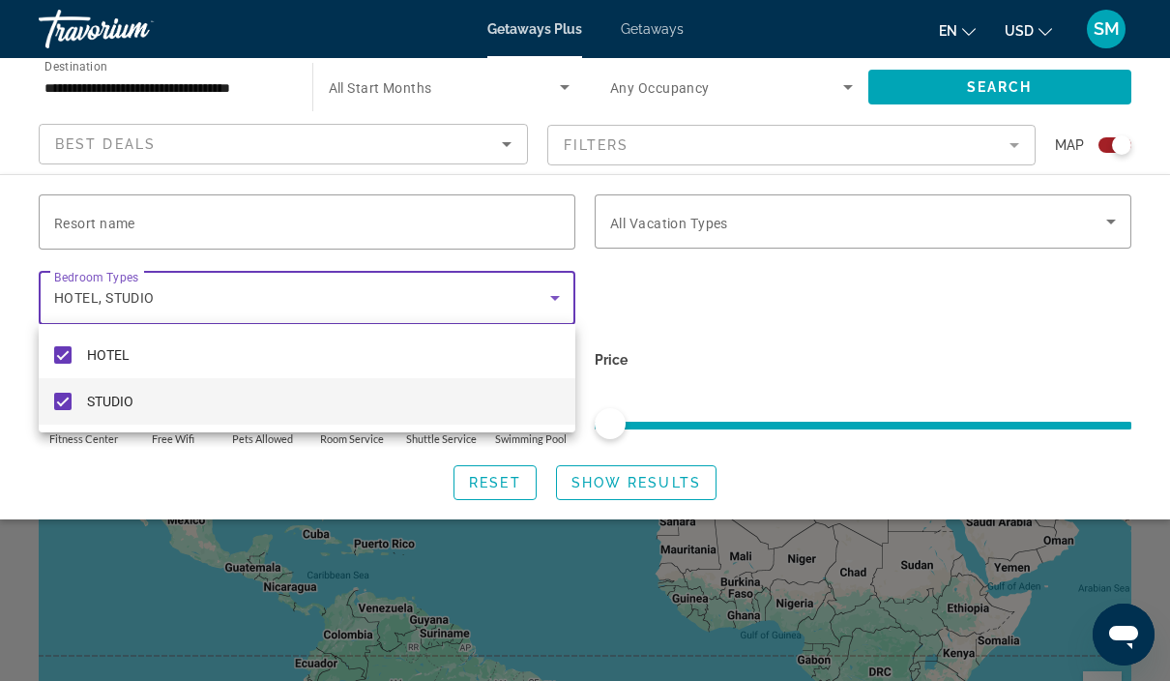
scroll to position [2, 0]
click at [653, 476] on div at bounding box center [585, 340] width 1170 height 681
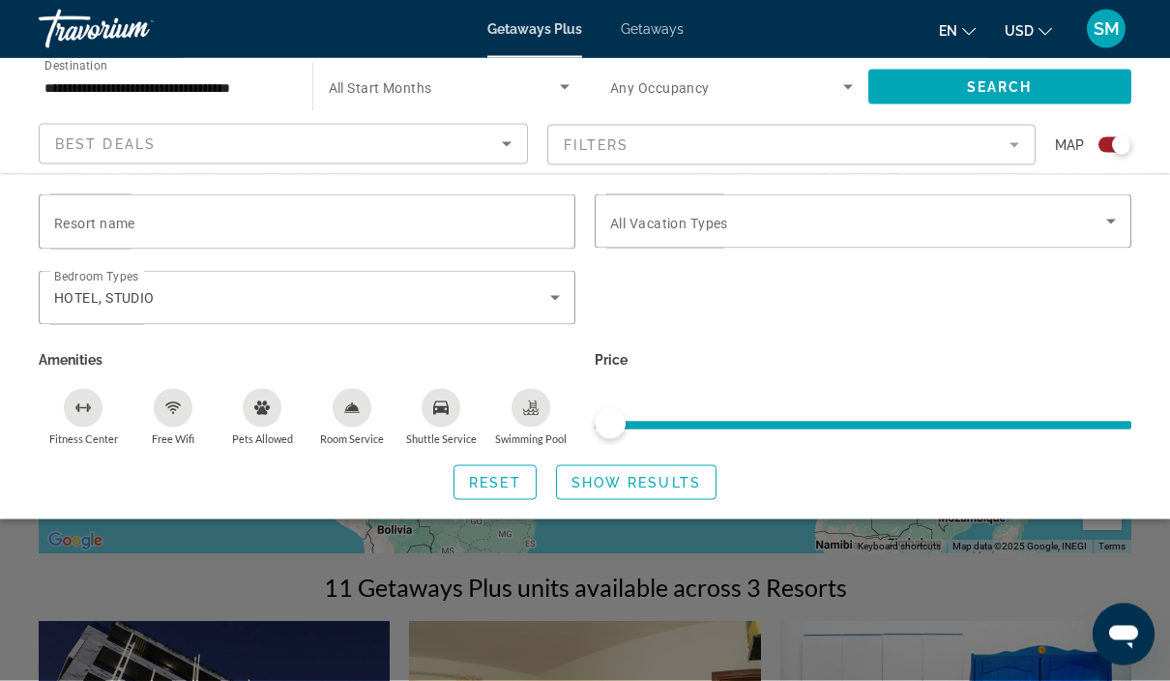
scroll to position [220, 0]
click at [798, 584] on div "Search widget" at bounding box center [585, 485] width 1170 height 391
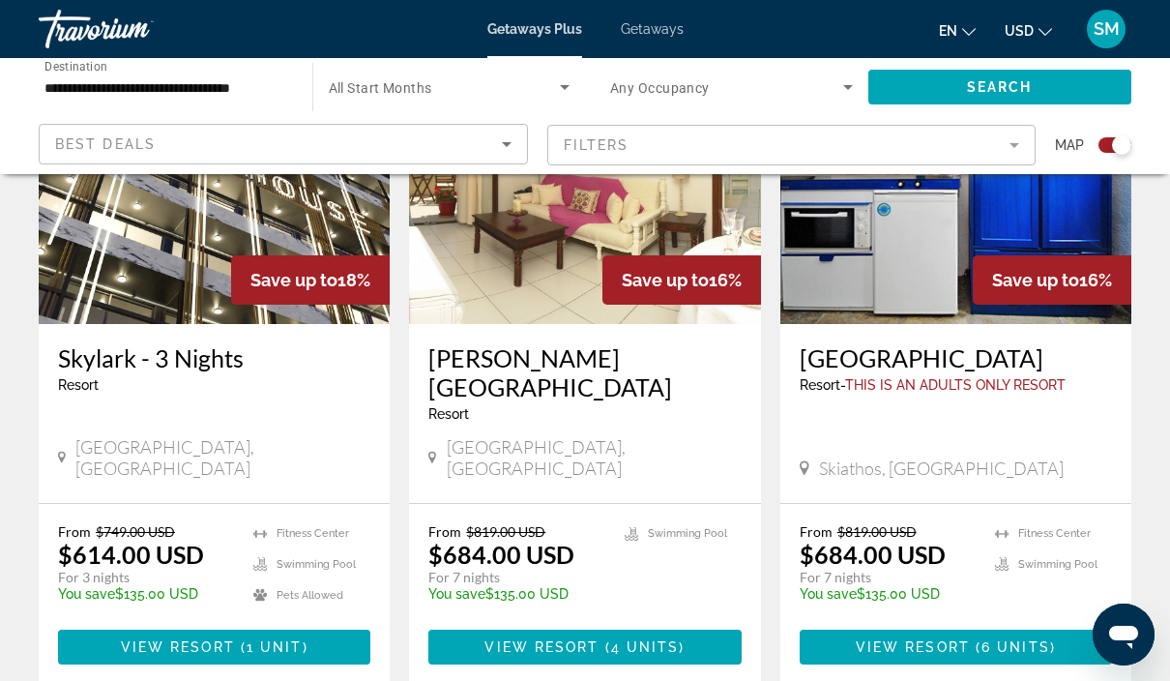
scroll to position [865, 0]
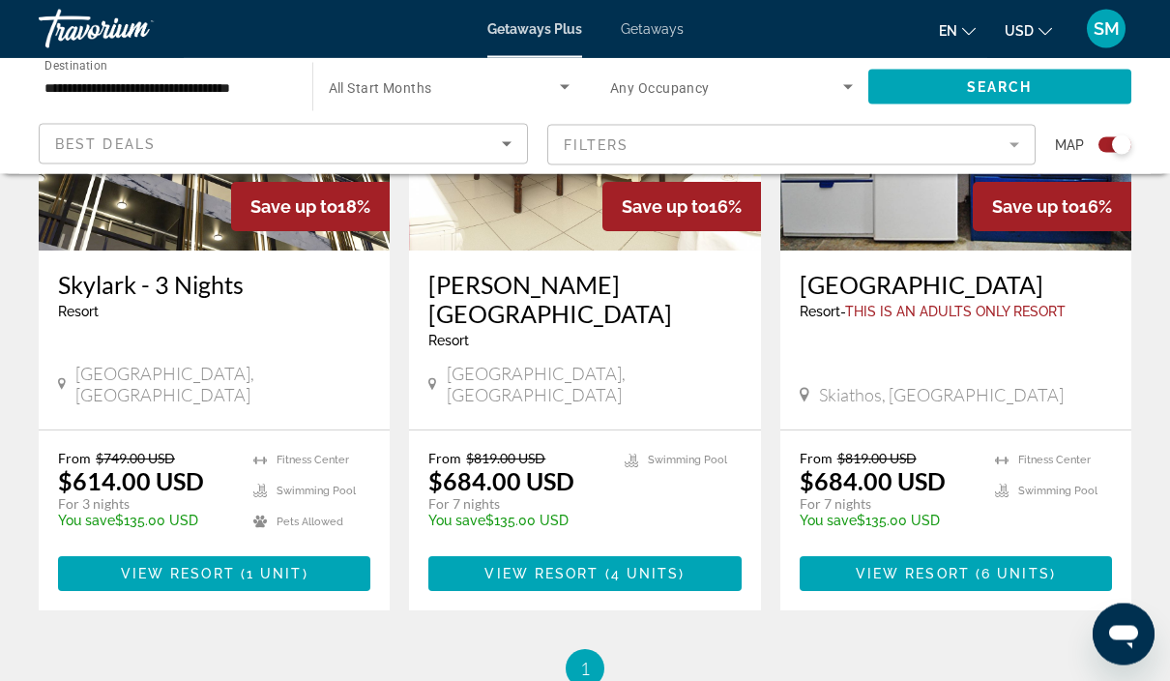
scroll to position [900, 0]
click at [188, 566] on span "View Resort" at bounding box center [178, 573] width 114 height 15
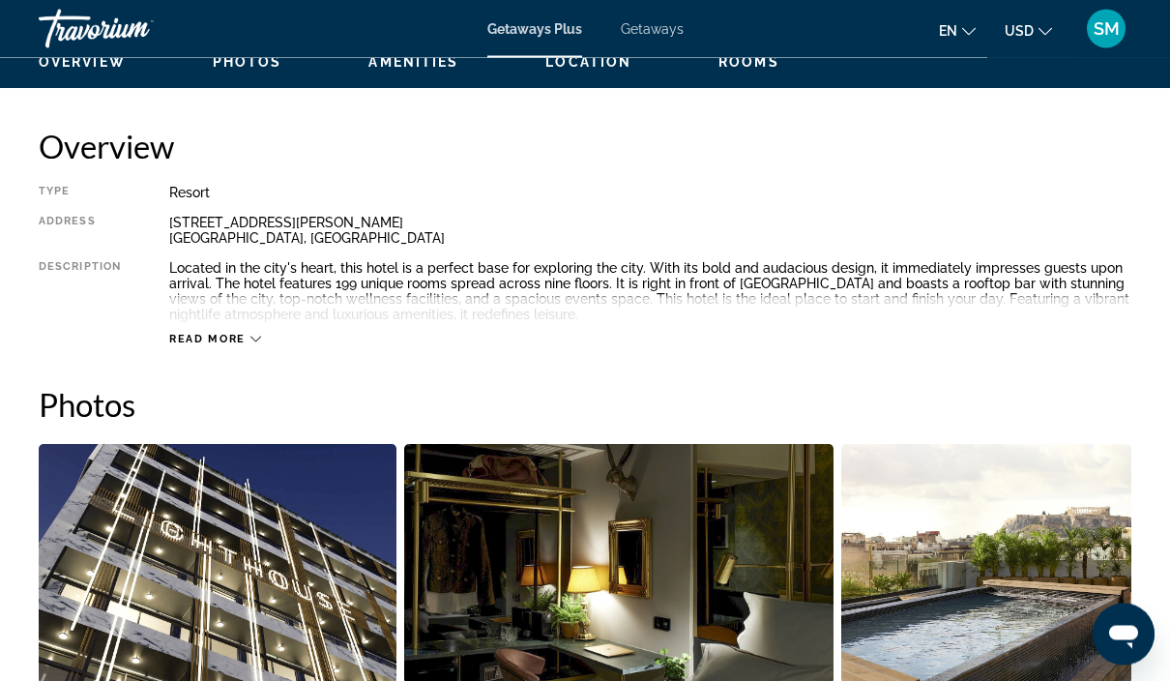
scroll to position [1032, 0]
